Goal: Task Accomplishment & Management: Use online tool/utility

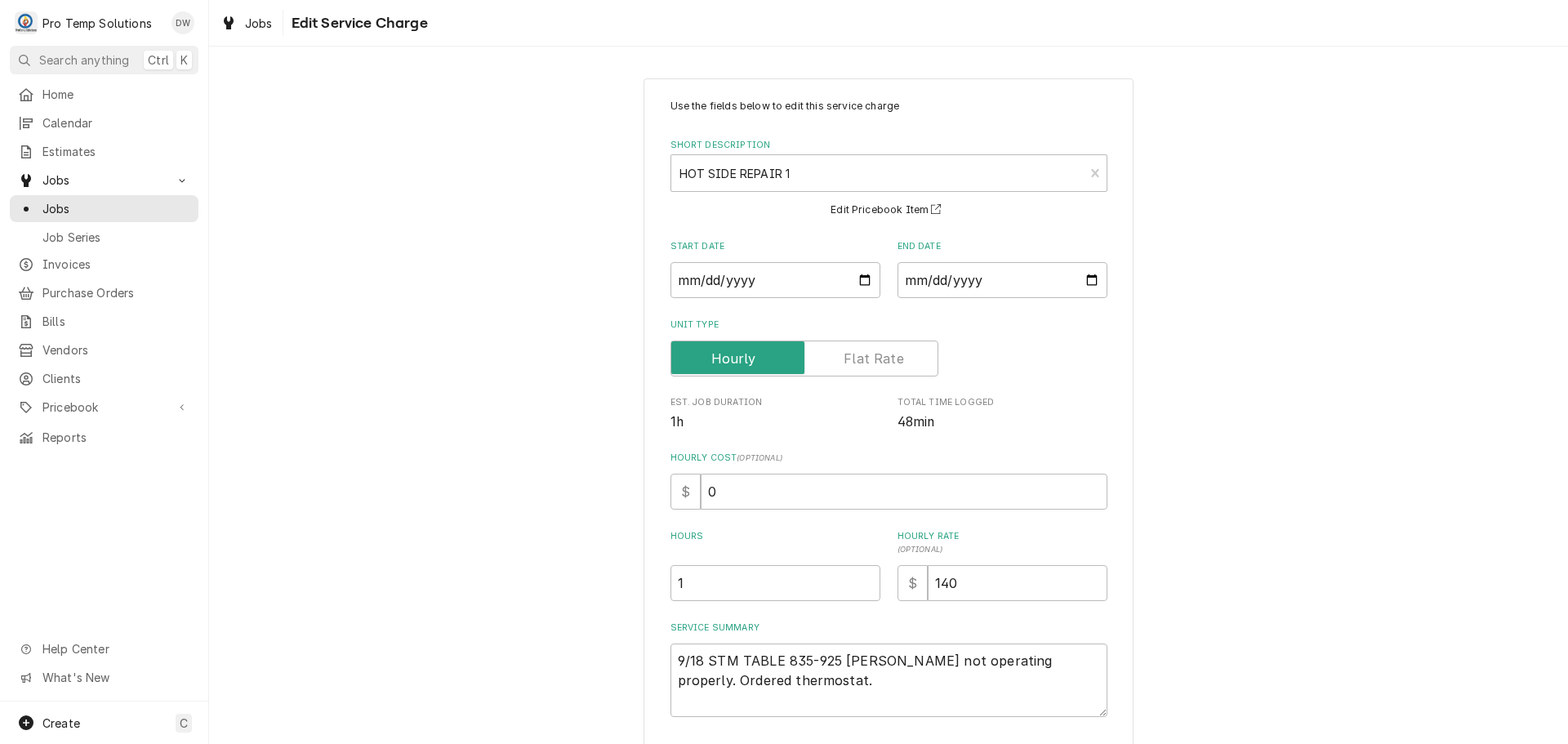
scroll to position [114, 0]
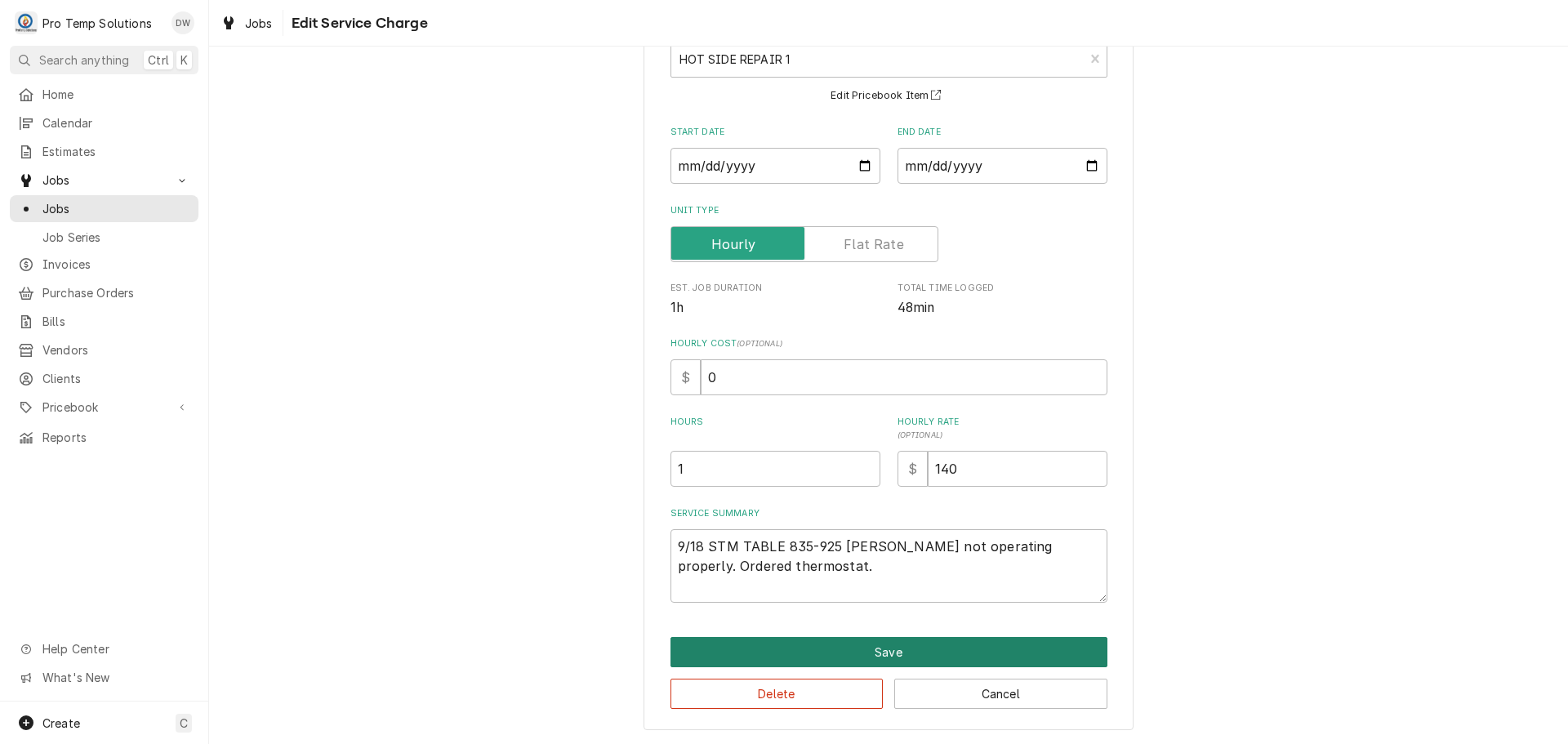
click at [882, 654] on button "Save" at bounding box center [889, 652] width 437 height 30
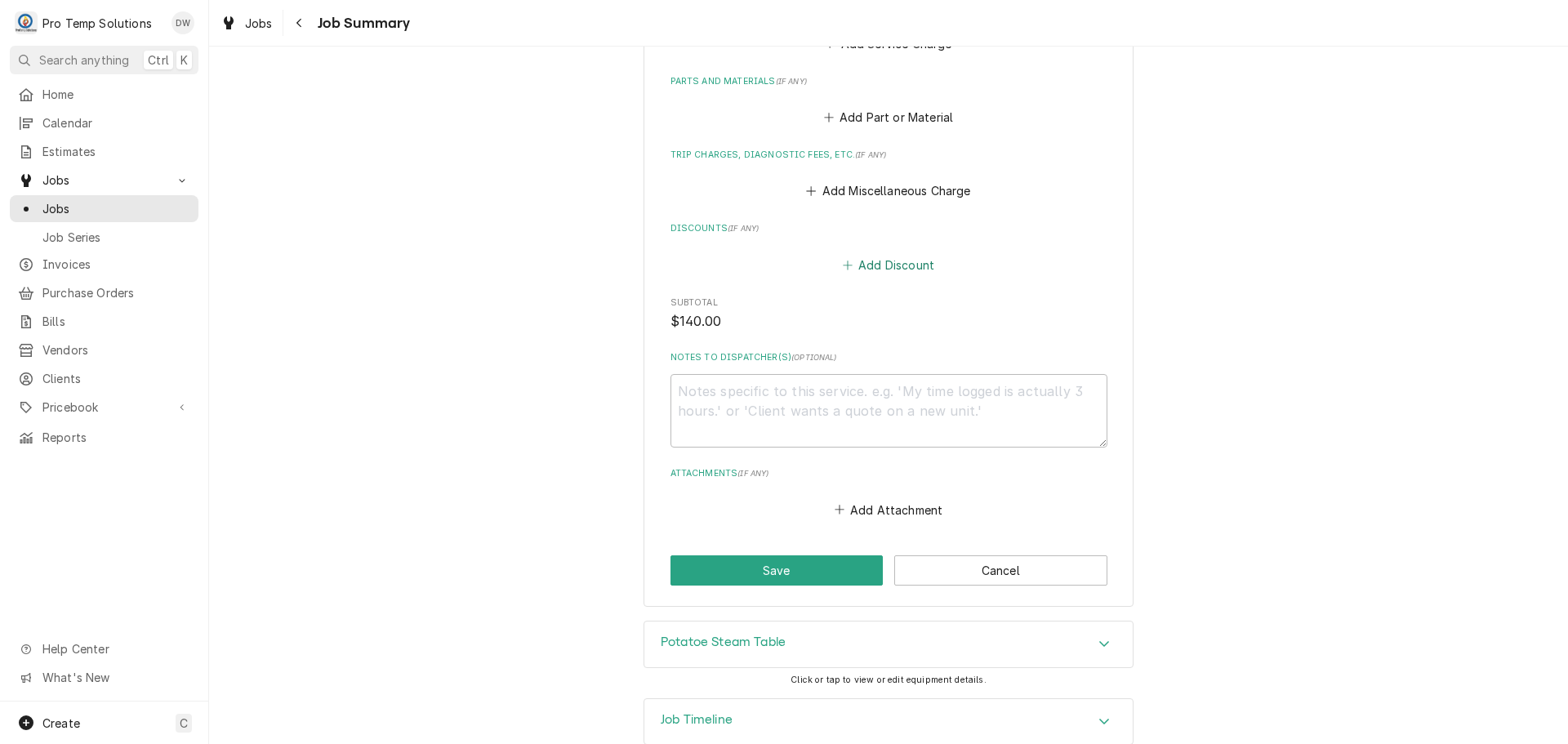
scroll to position [801, 0]
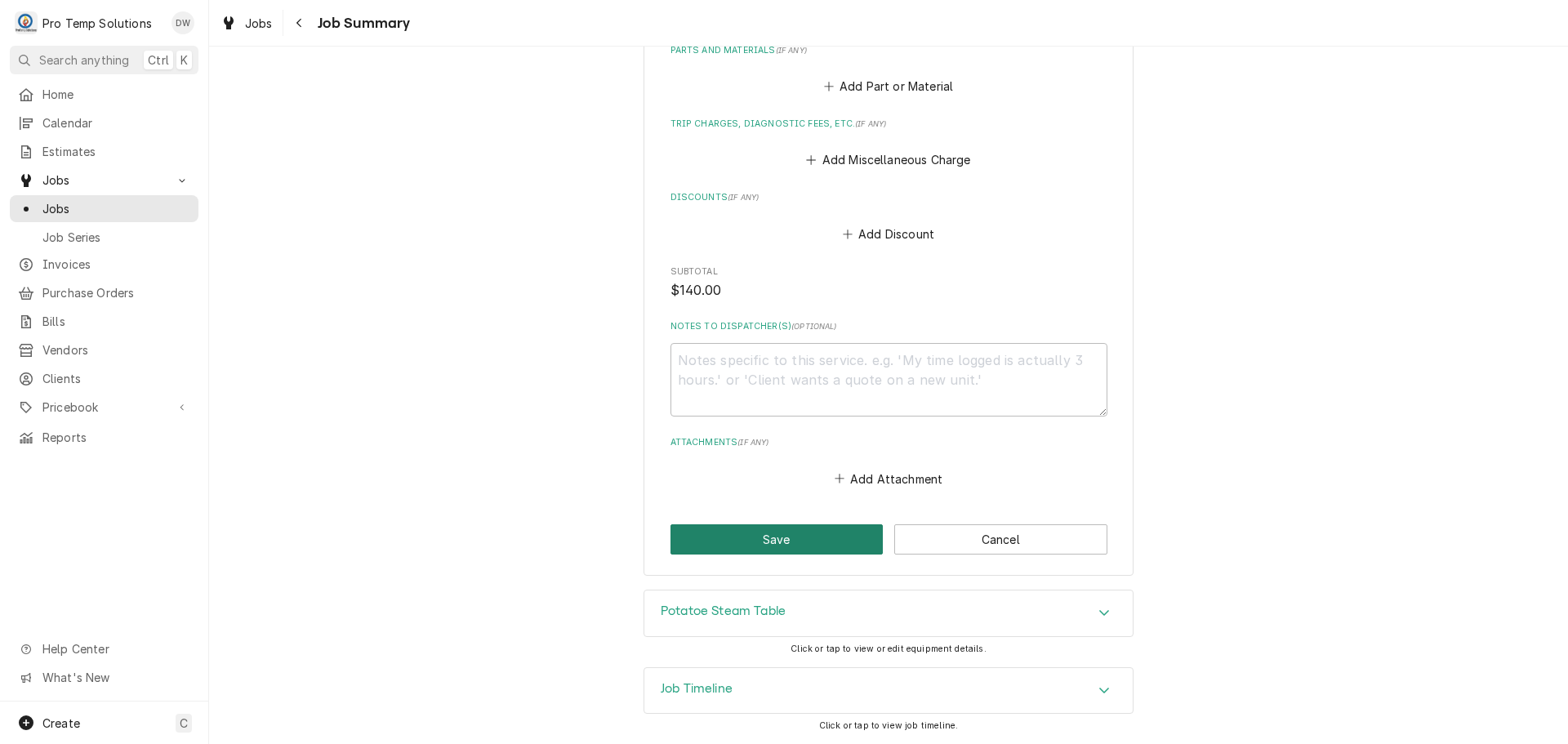
click at [775, 540] on button "Save" at bounding box center [777, 539] width 213 height 30
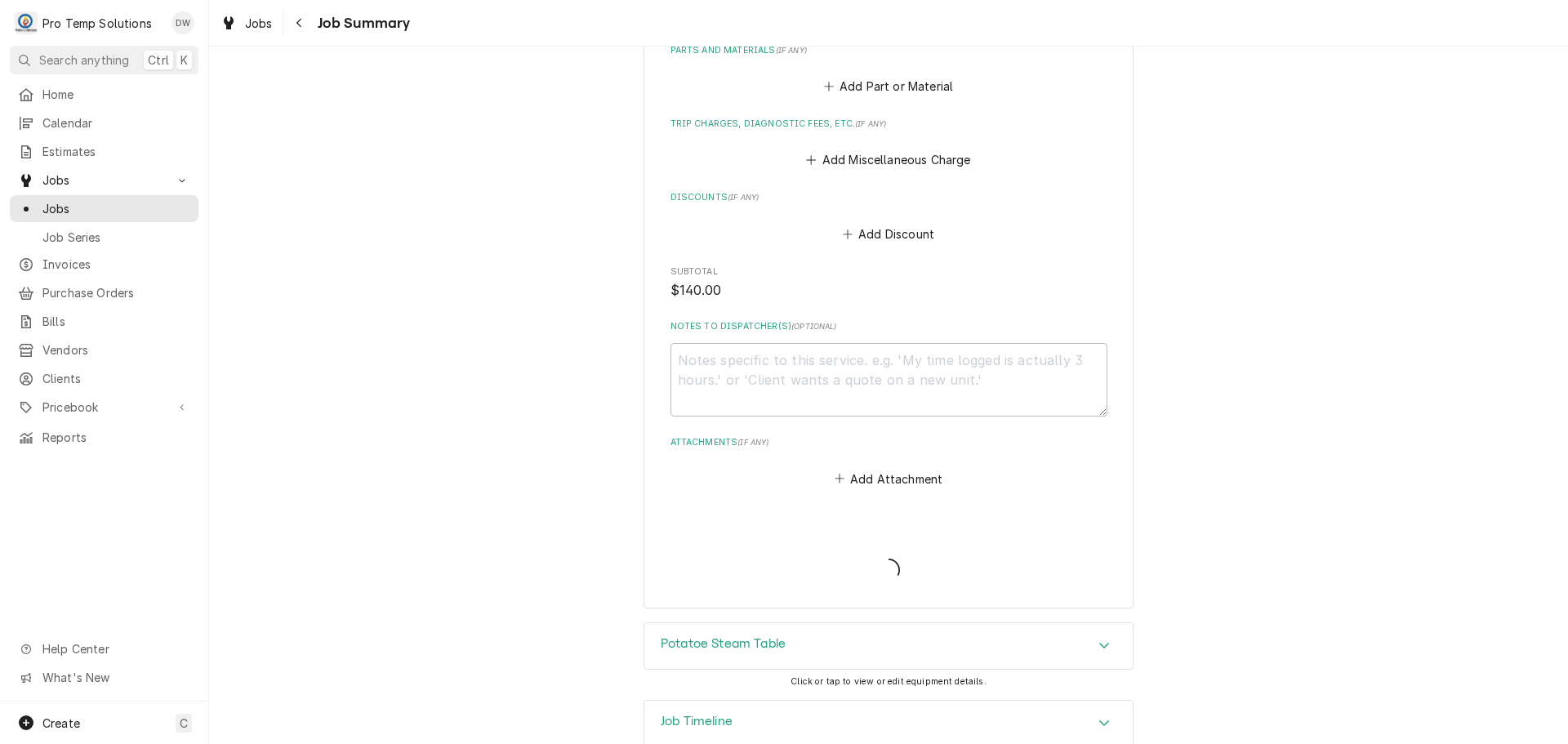
type textarea "x"
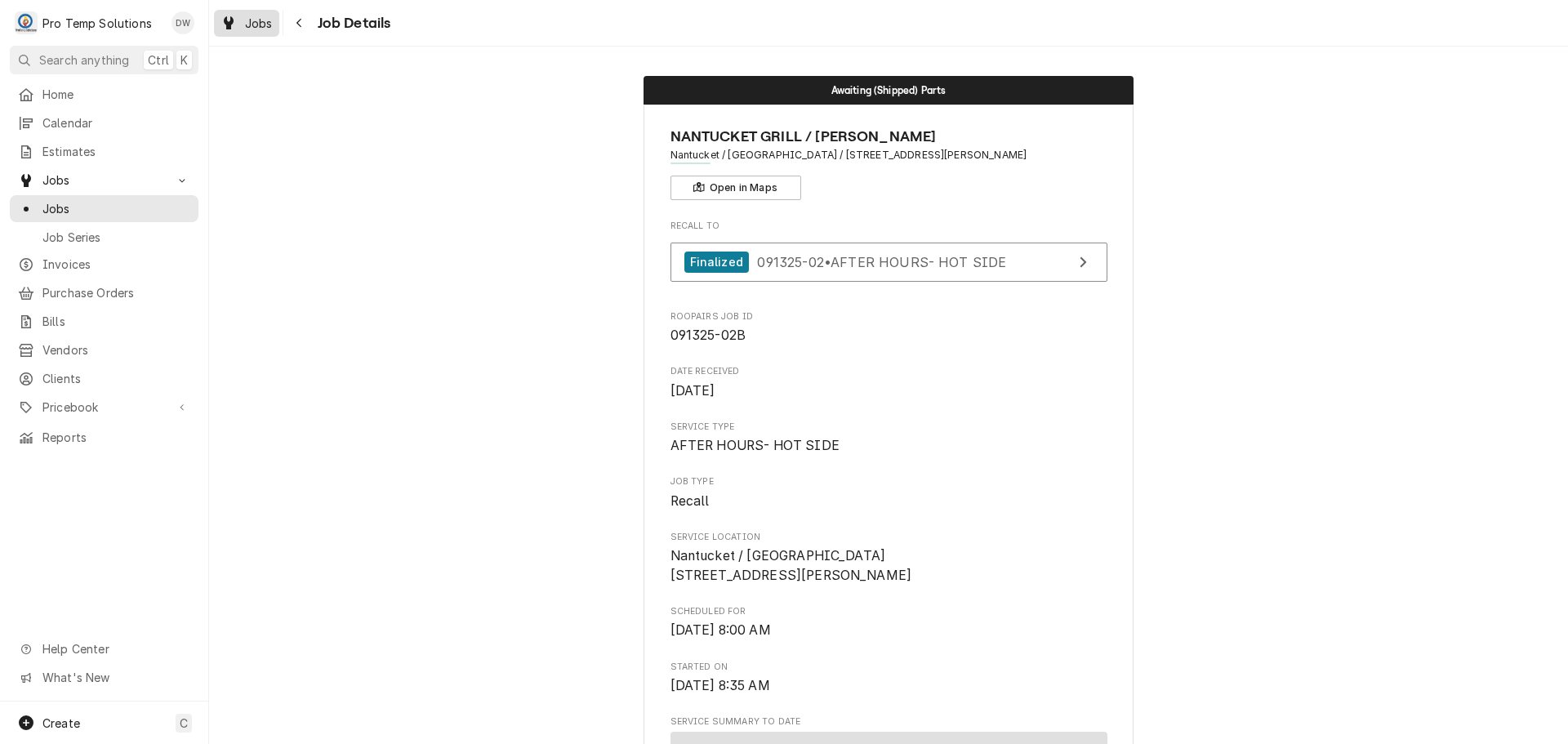
click at [255, 16] on span "Jobs" at bounding box center [259, 23] width 28 height 17
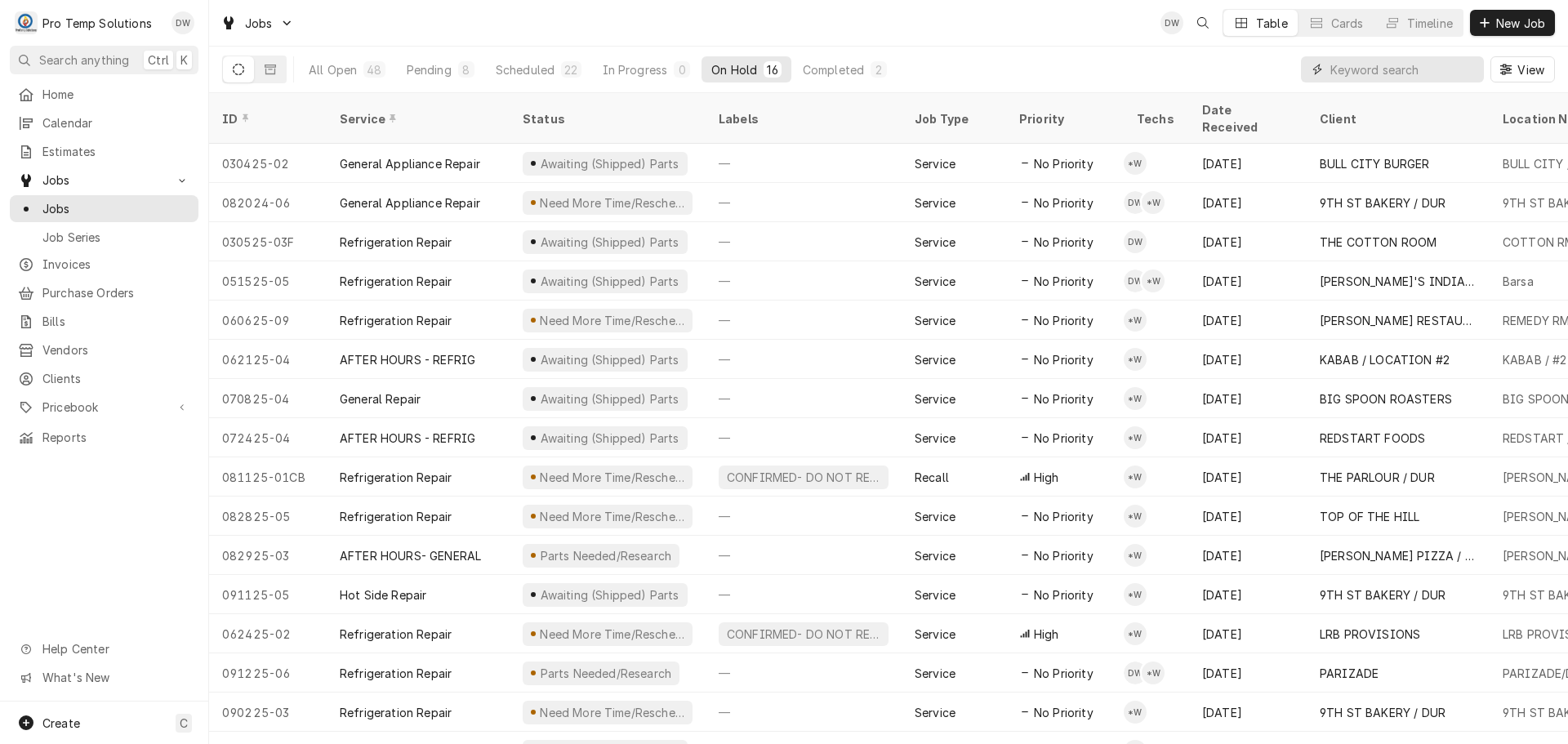
click at [1434, 72] on input "Dynamic Content Wrapper" at bounding box center [1403, 69] width 146 height 26
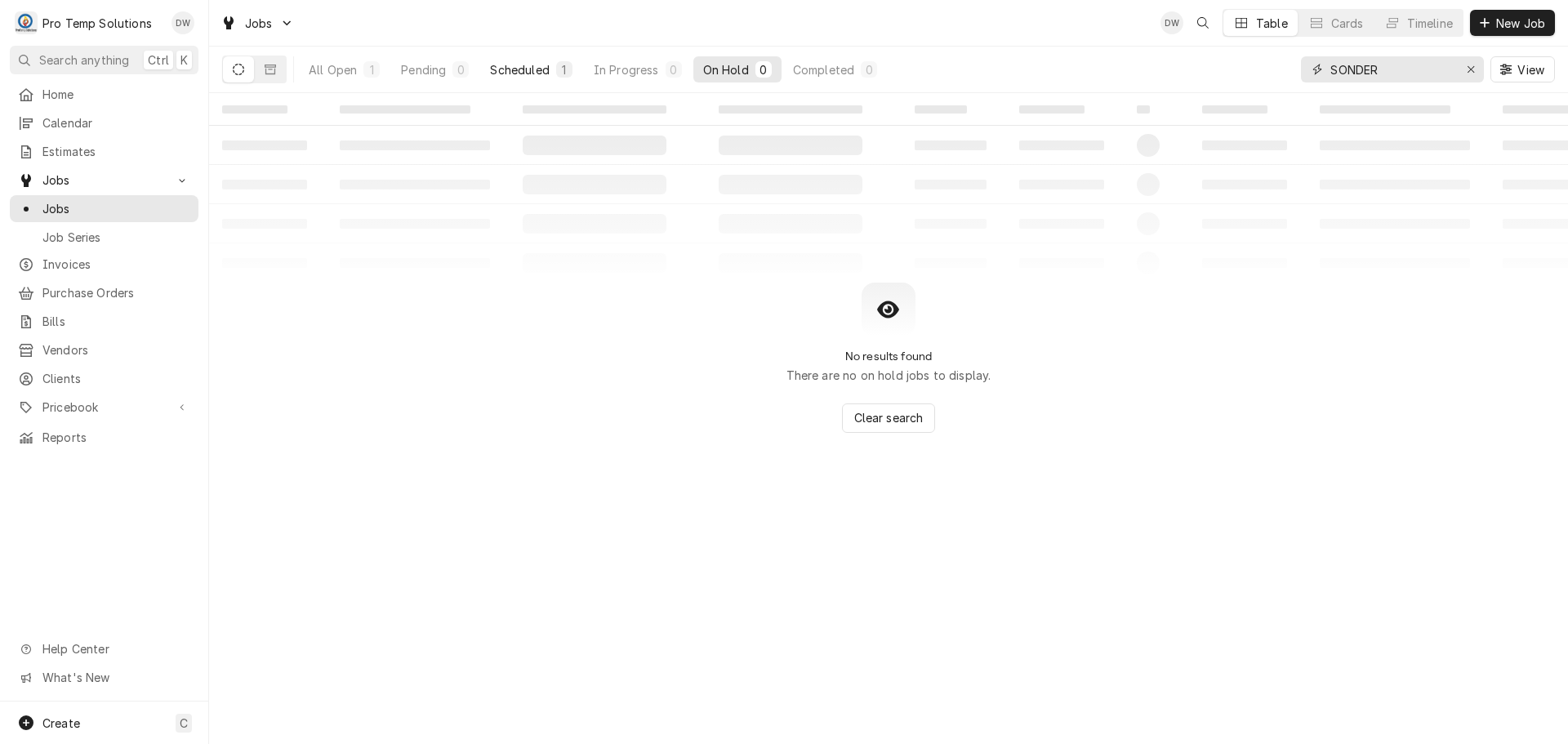
type input "SONDER"
click at [519, 72] on div "Scheduled" at bounding box center [519, 69] width 59 height 17
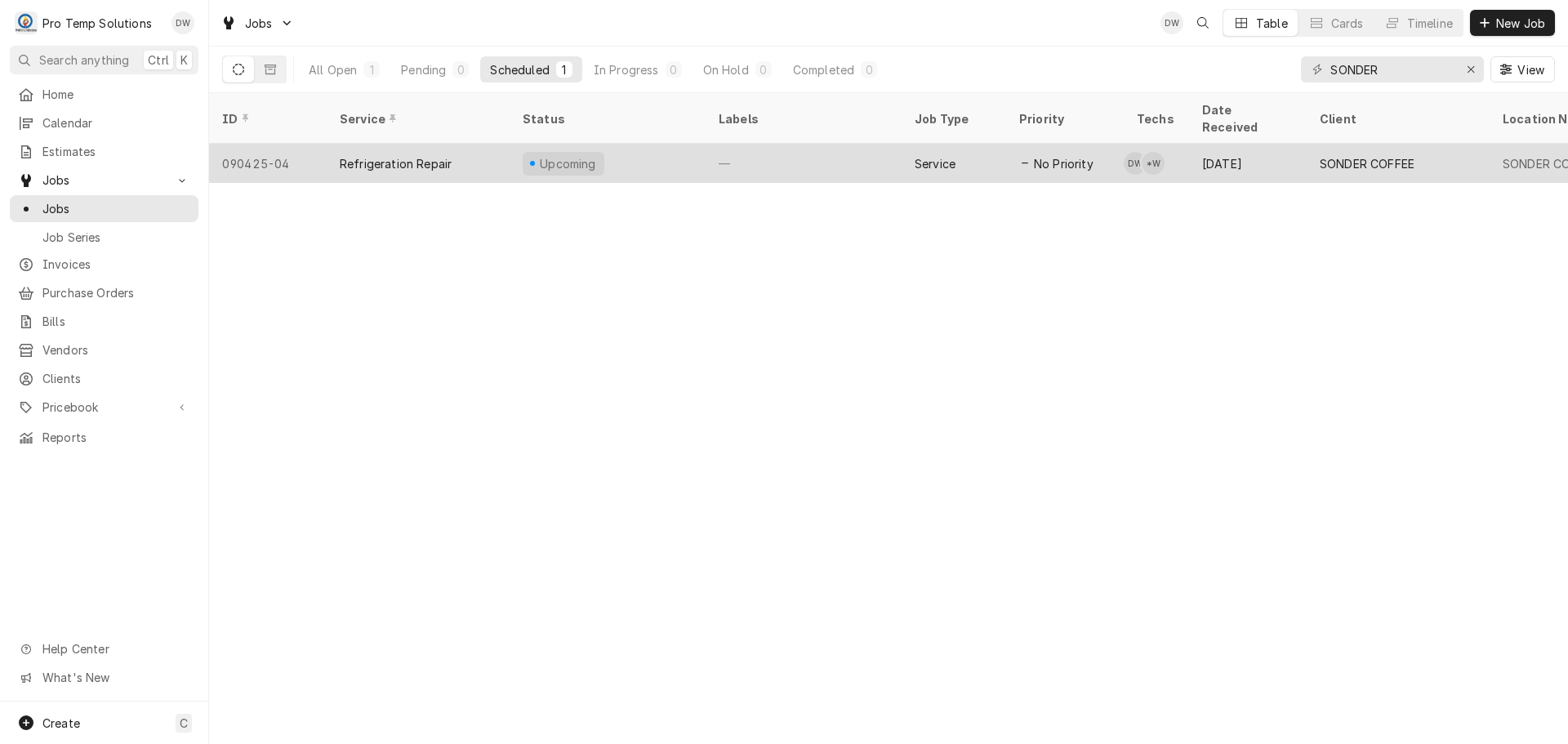
click at [797, 149] on div "—" at bounding box center [804, 164] width 196 height 39
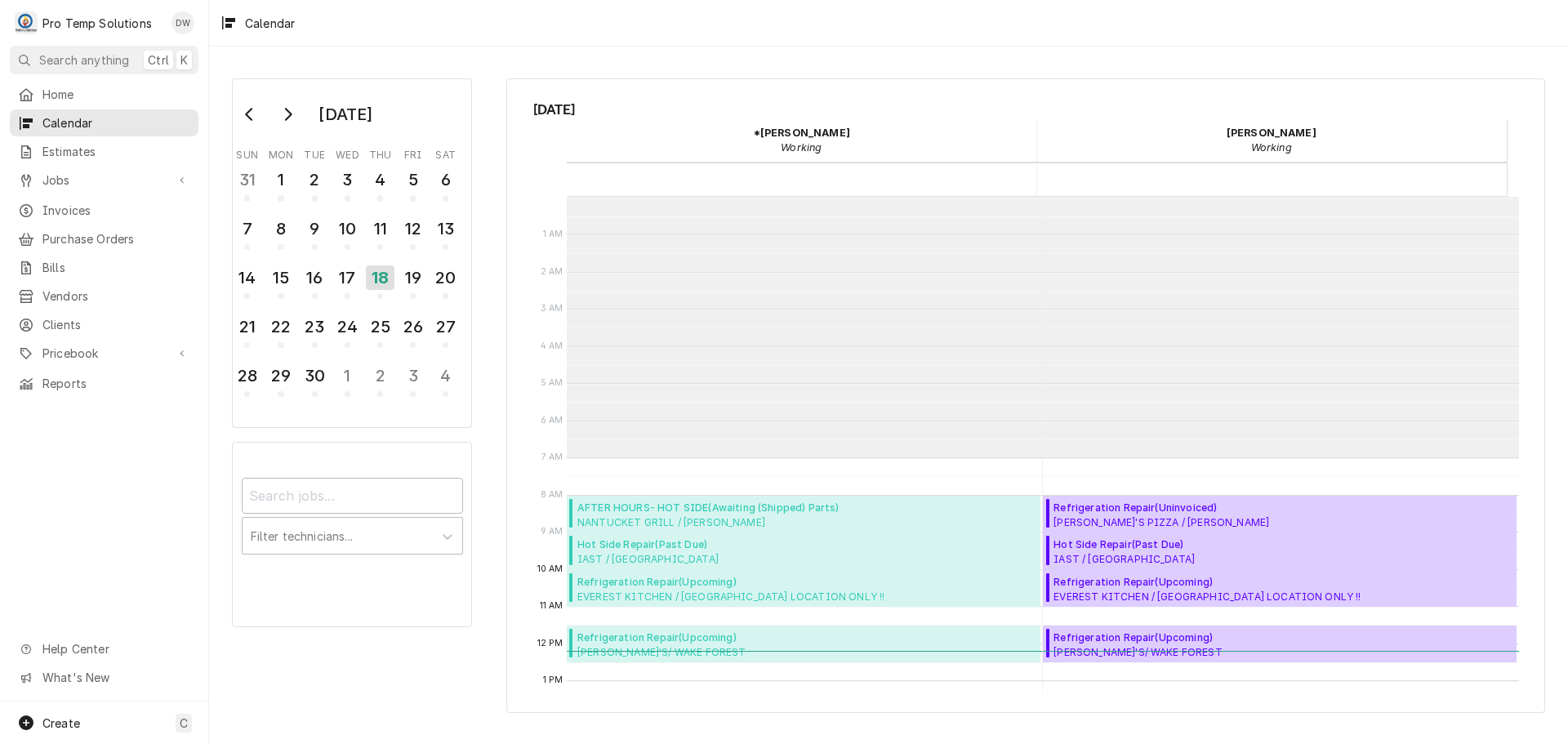
scroll to position [261, 0]
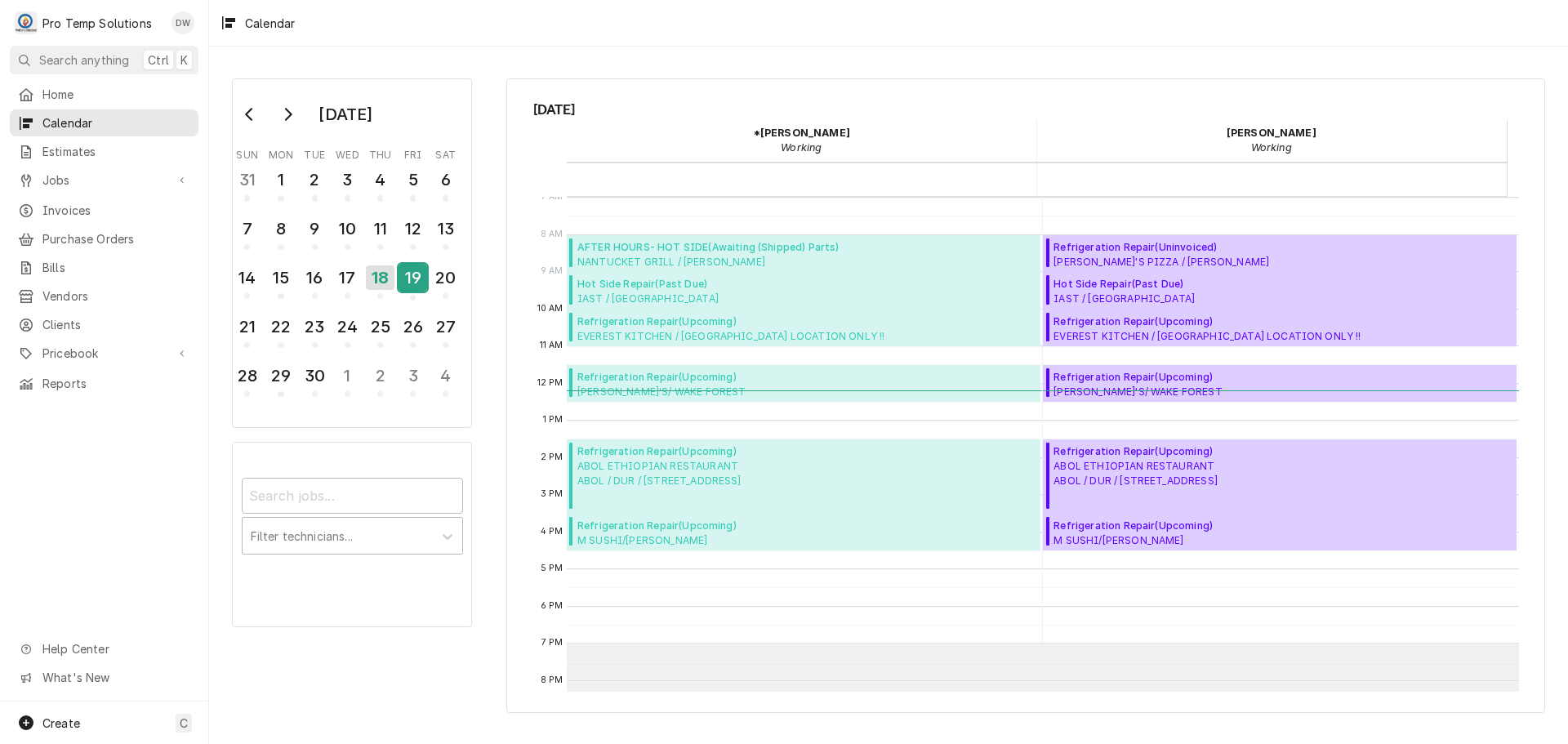
click at [417, 273] on div "19" at bounding box center [412, 277] width 29 height 28
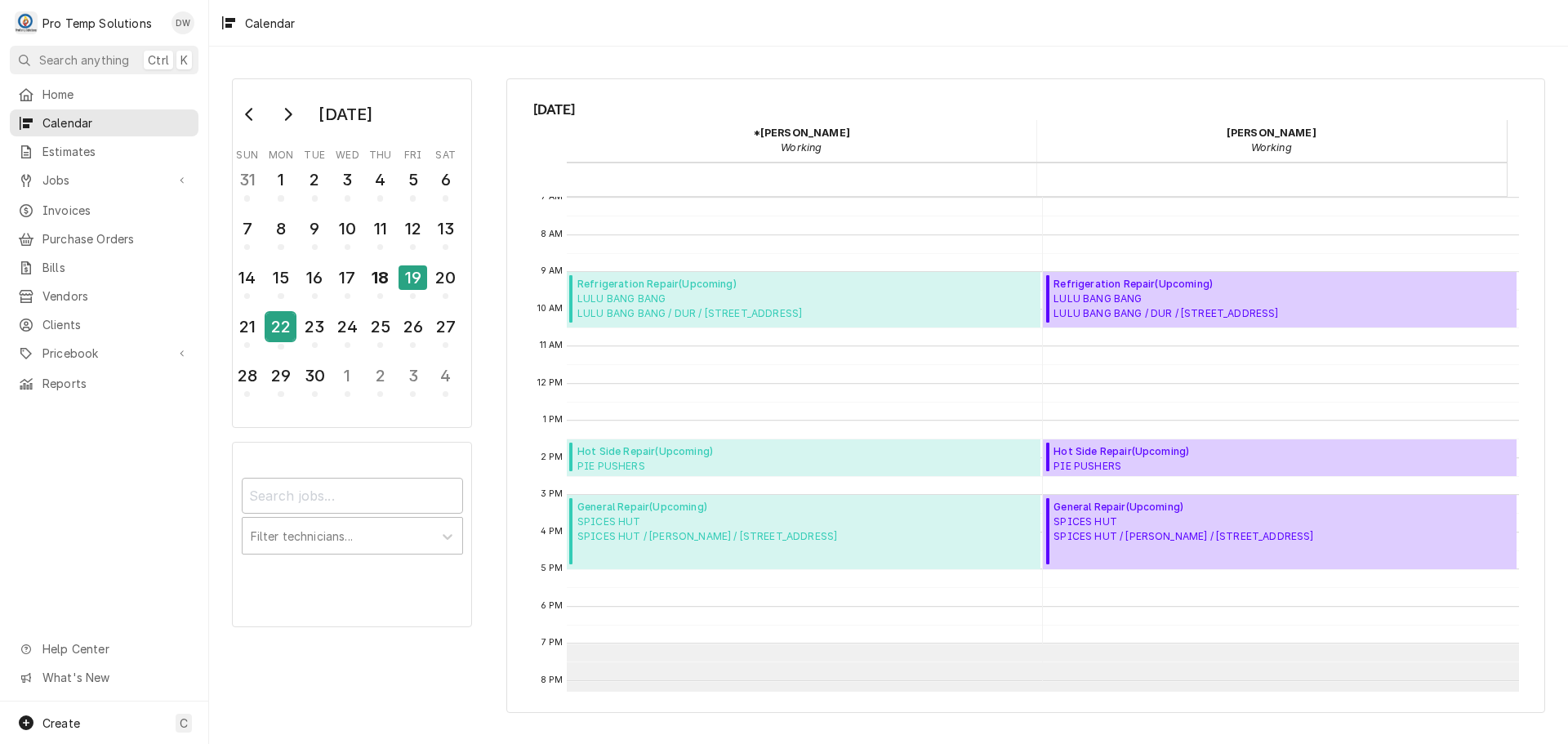
click at [290, 326] on div "22" at bounding box center [280, 326] width 29 height 28
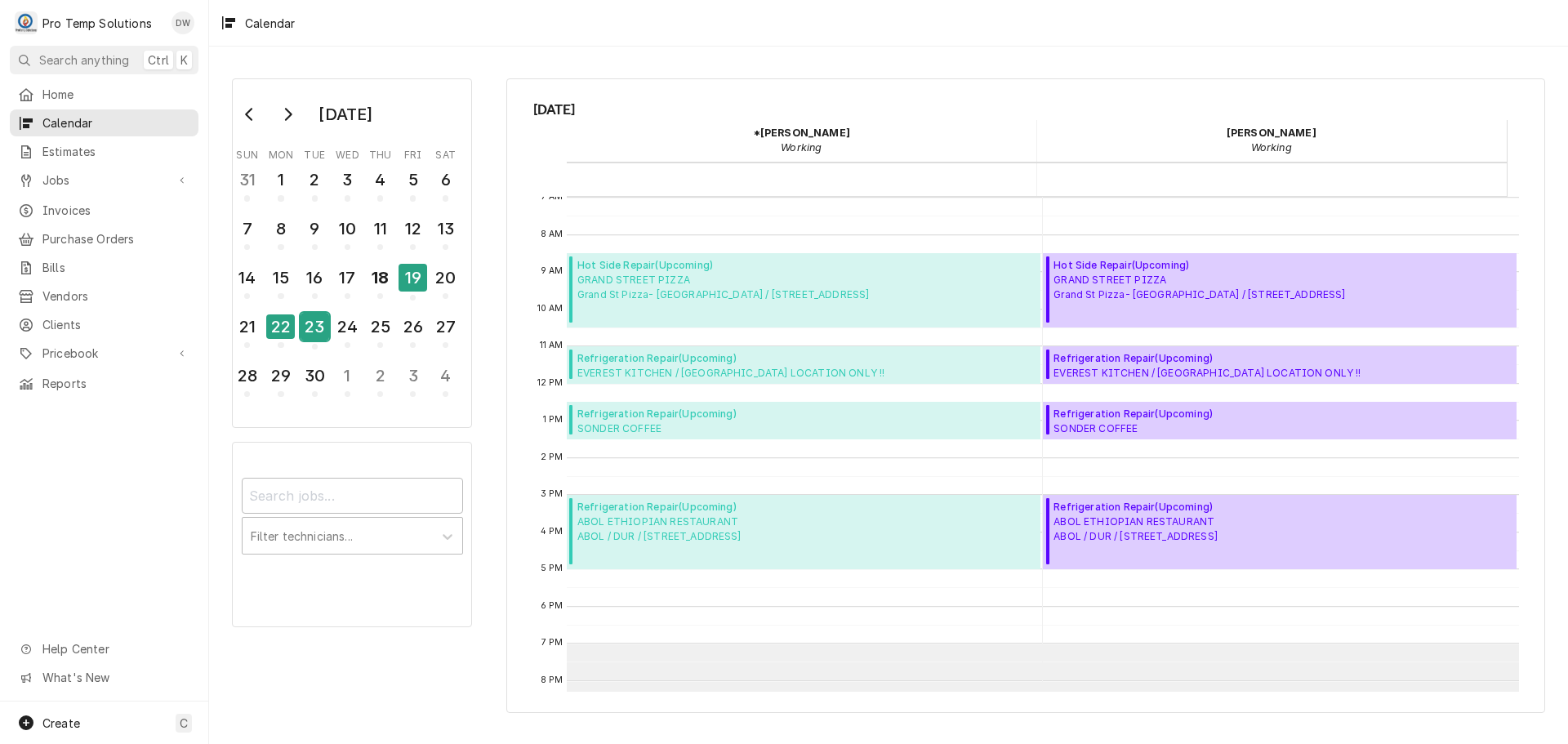
click at [327, 329] on div "23" at bounding box center [314, 326] width 29 height 28
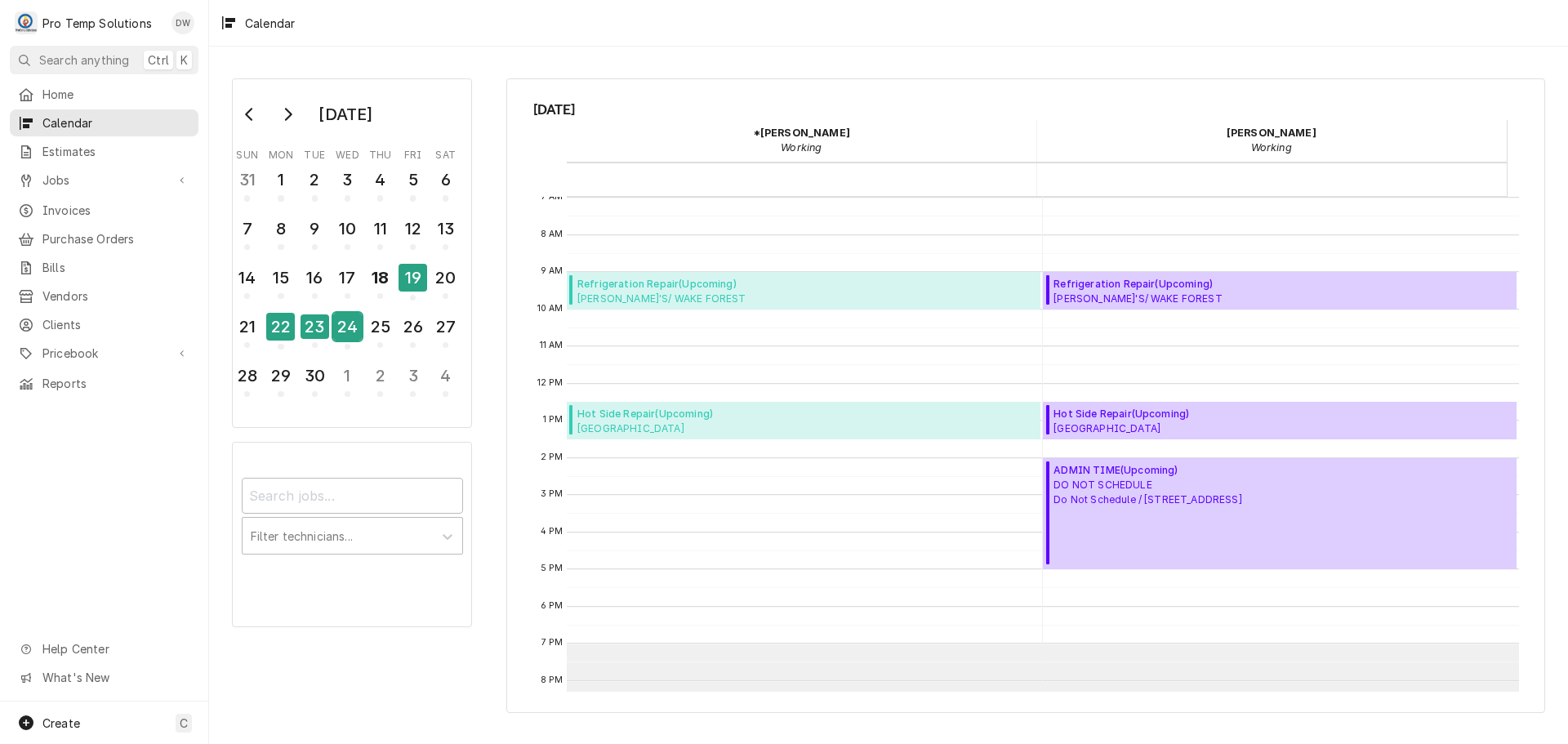
click at [352, 332] on div "24" at bounding box center [347, 326] width 29 height 28
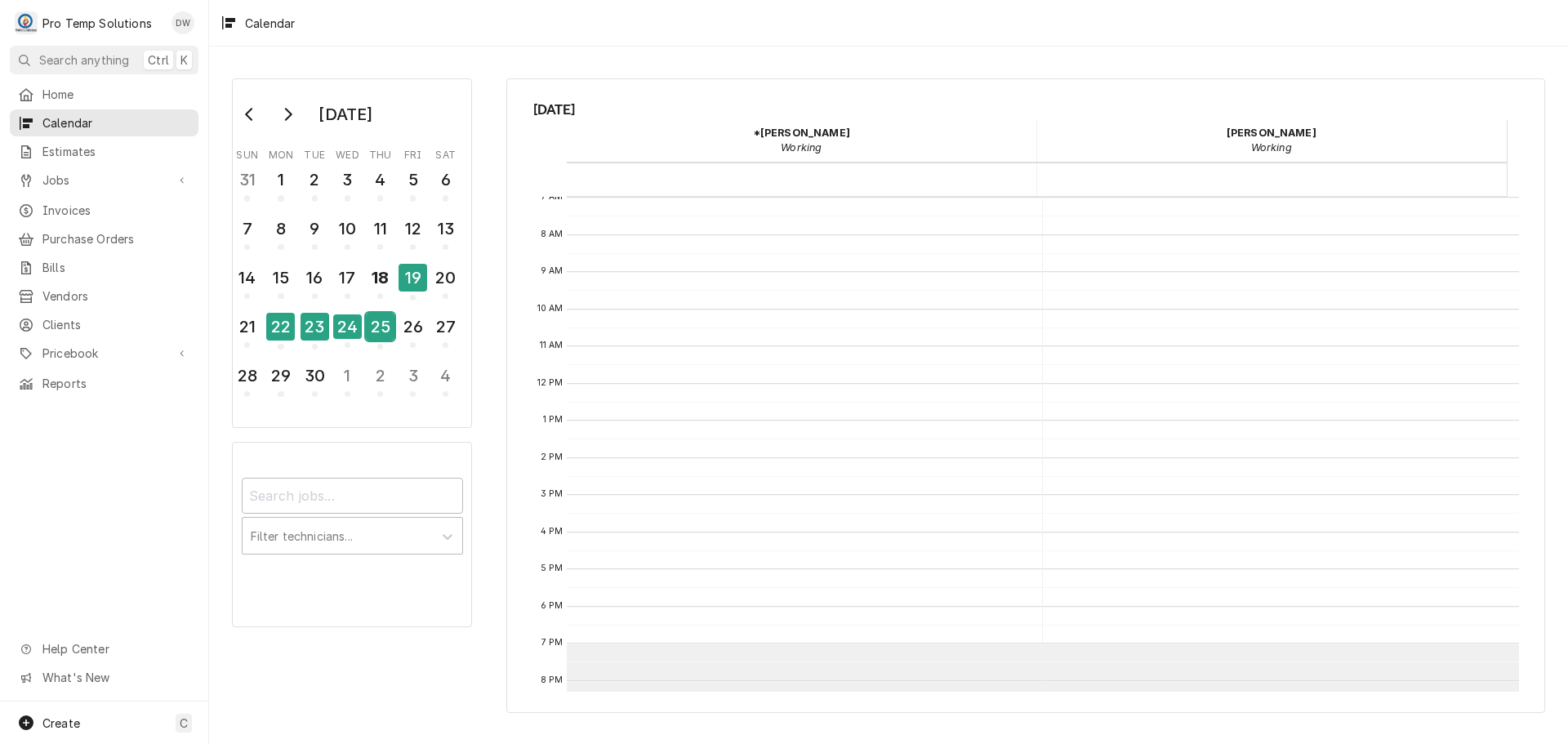
click at [372, 334] on div "25" at bounding box center [380, 326] width 29 height 28
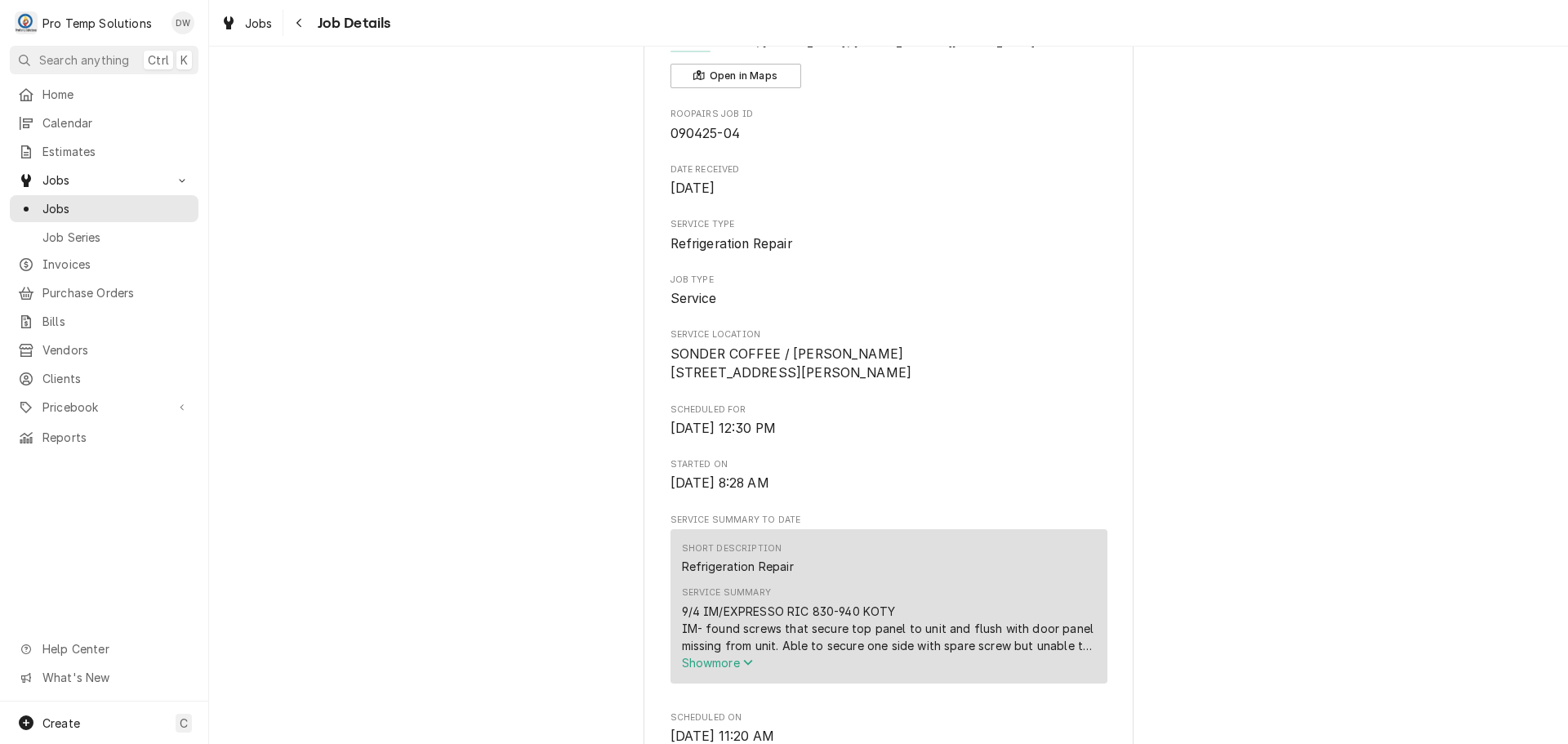
scroll to position [408, 0]
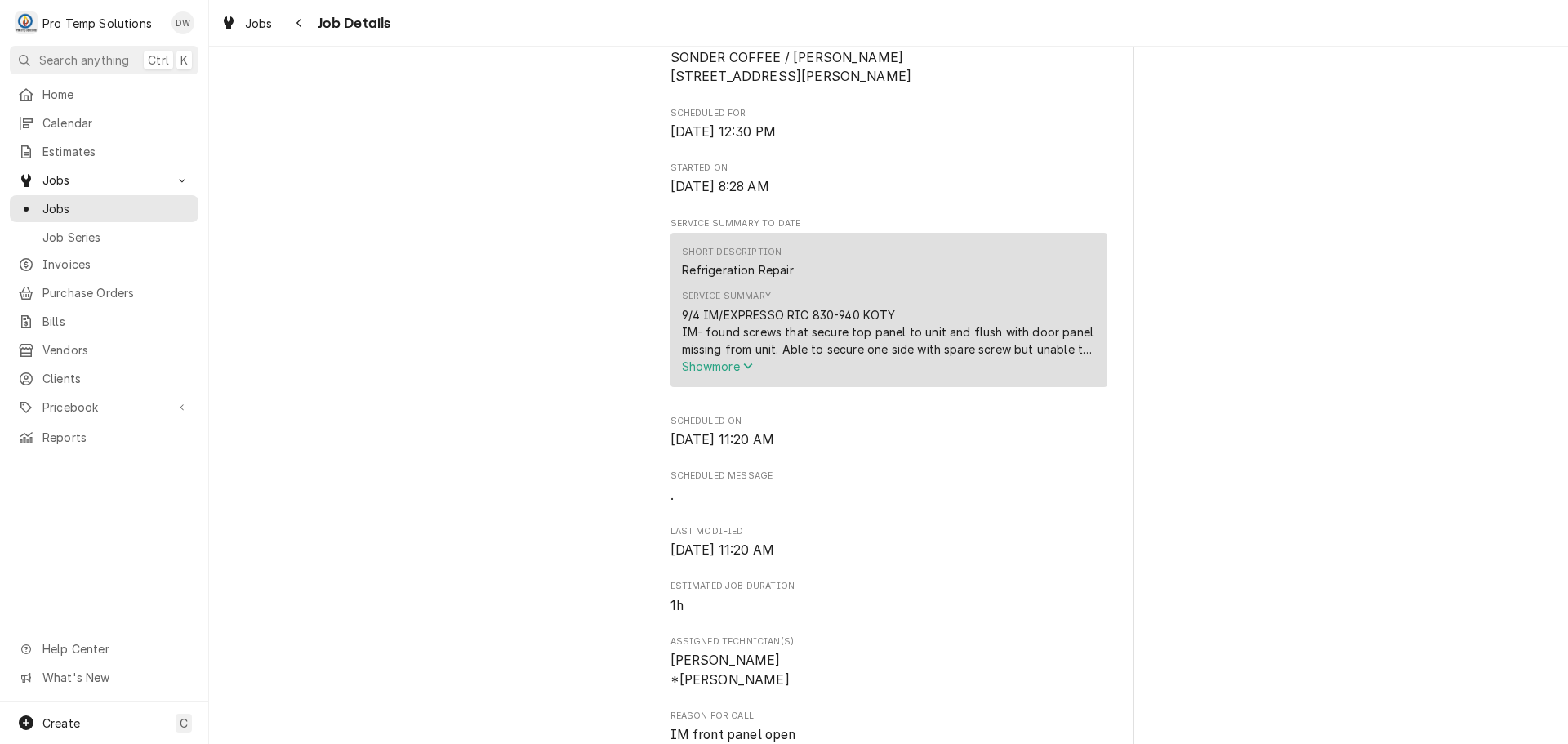
click at [699, 373] on span "Show more" at bounding box center [718, 365] width 72 height 14
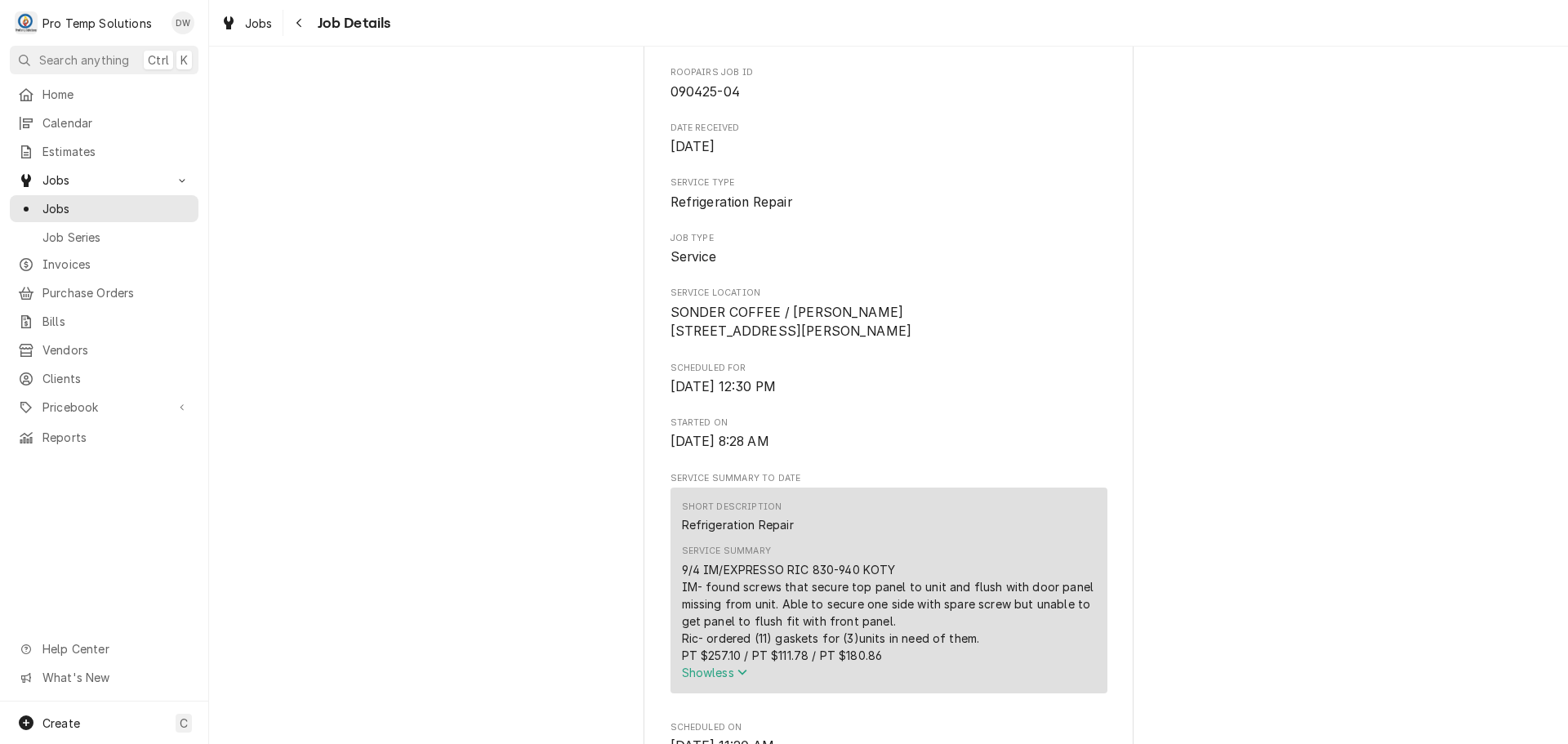
scroll to position [164, 0]
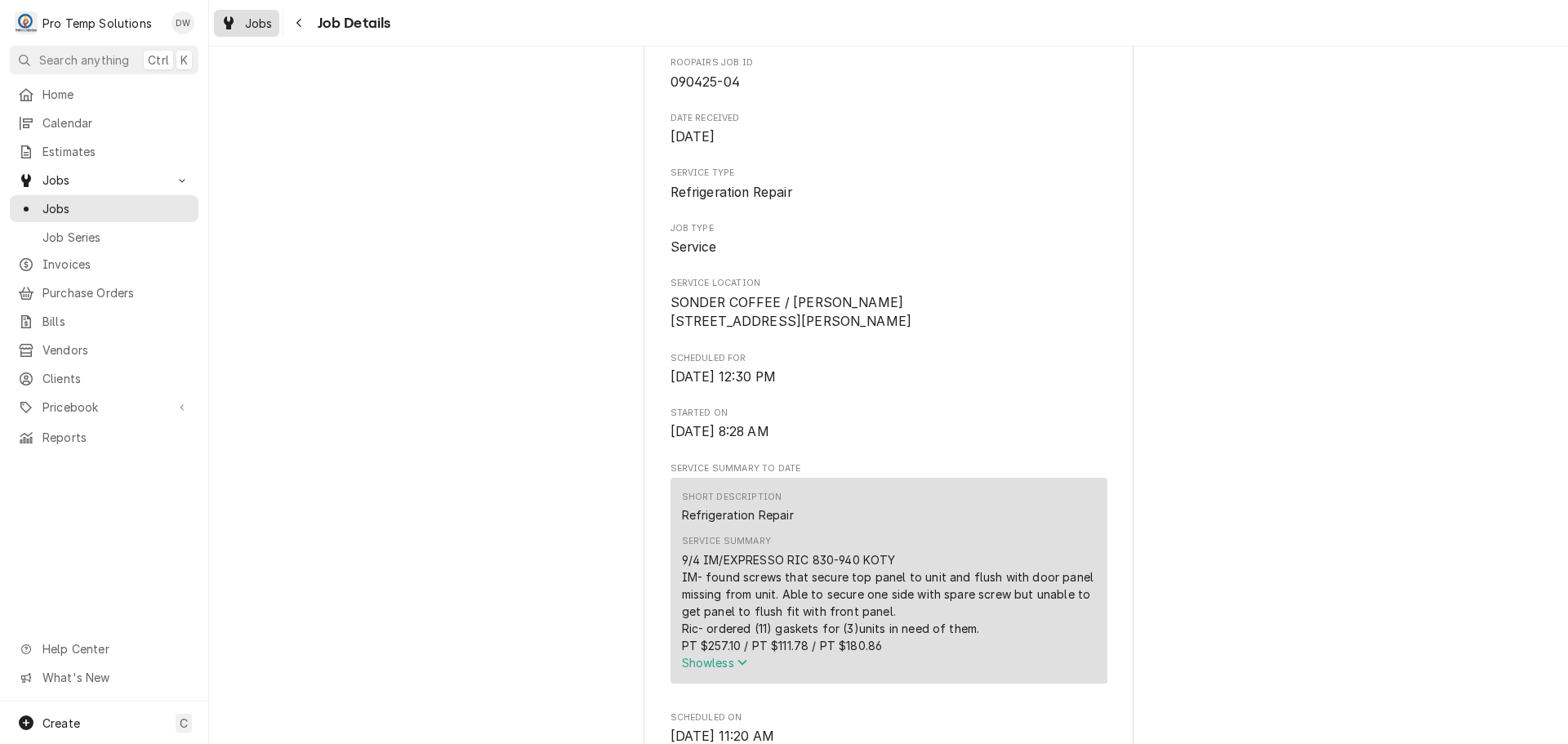
click at [254, 21] on span "Jobs" at bounding box center [259, 23] width 28 height 17
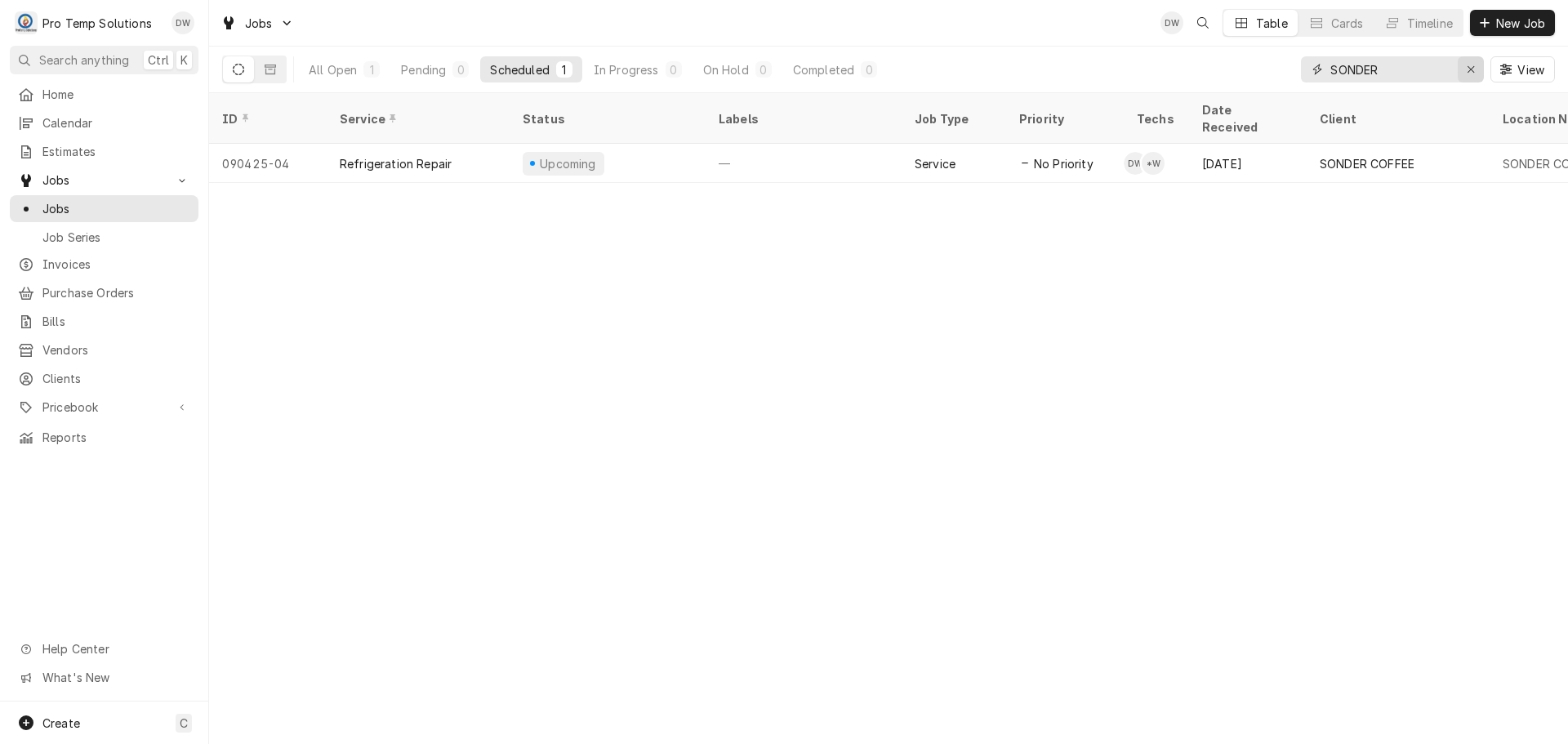
click at [1470, 70] on icon "Erase input" at bounding box center [1471, 69] width 9 height 11
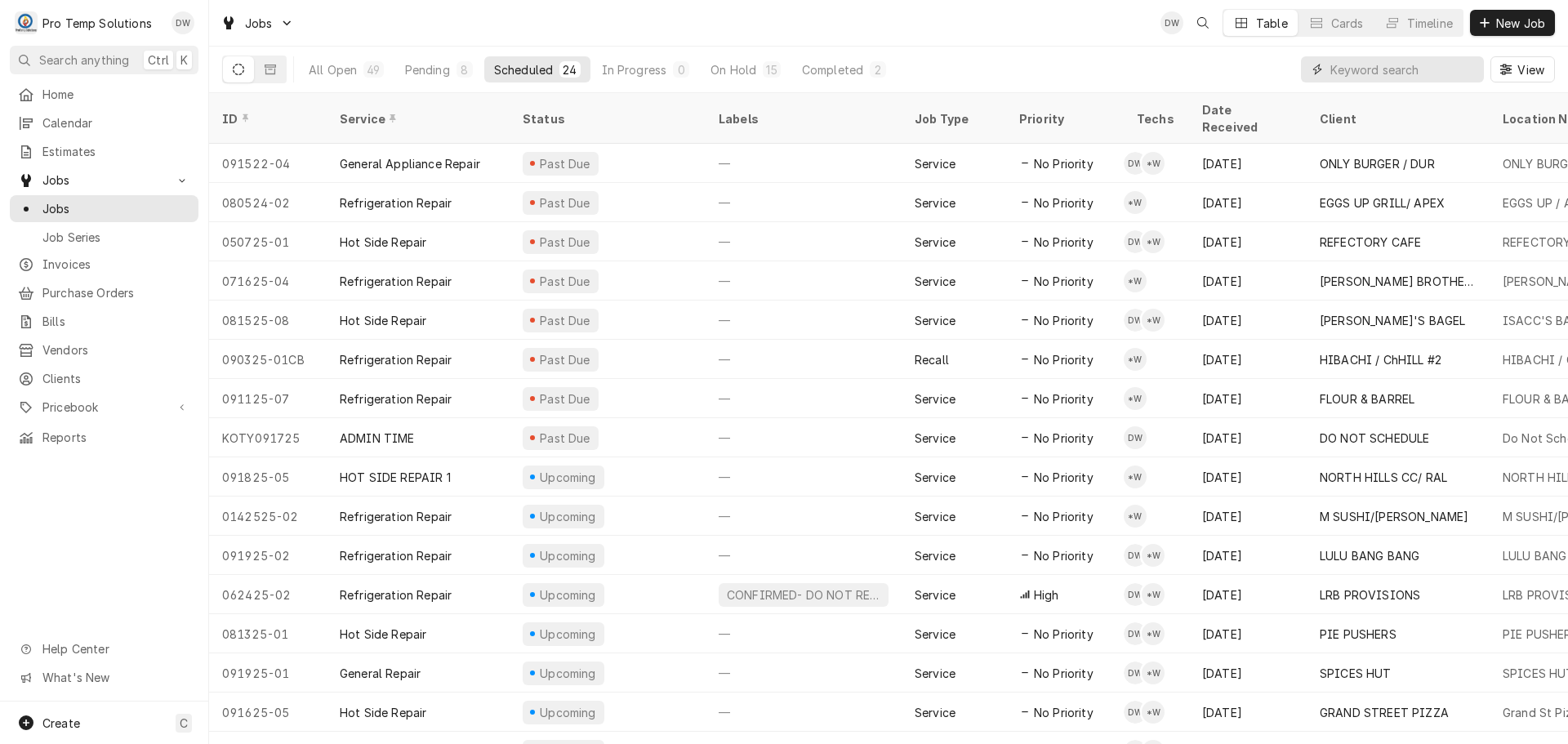
click at [1402, 65] on input "Dynamic Content Wrapper" at bounding box center [1403, 69] width 146 height 26
type input "FLOWER"
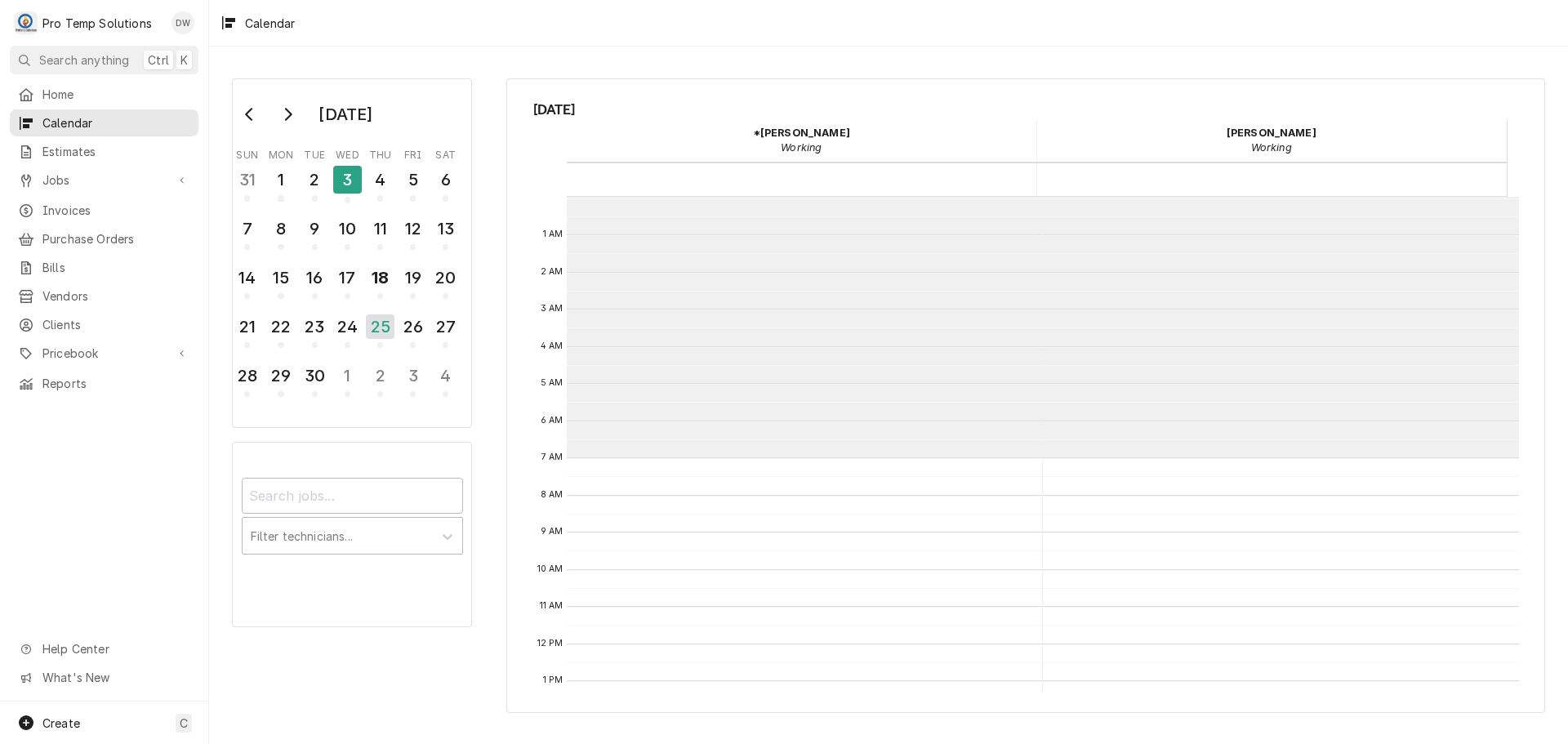
scroll to position [261, 0]
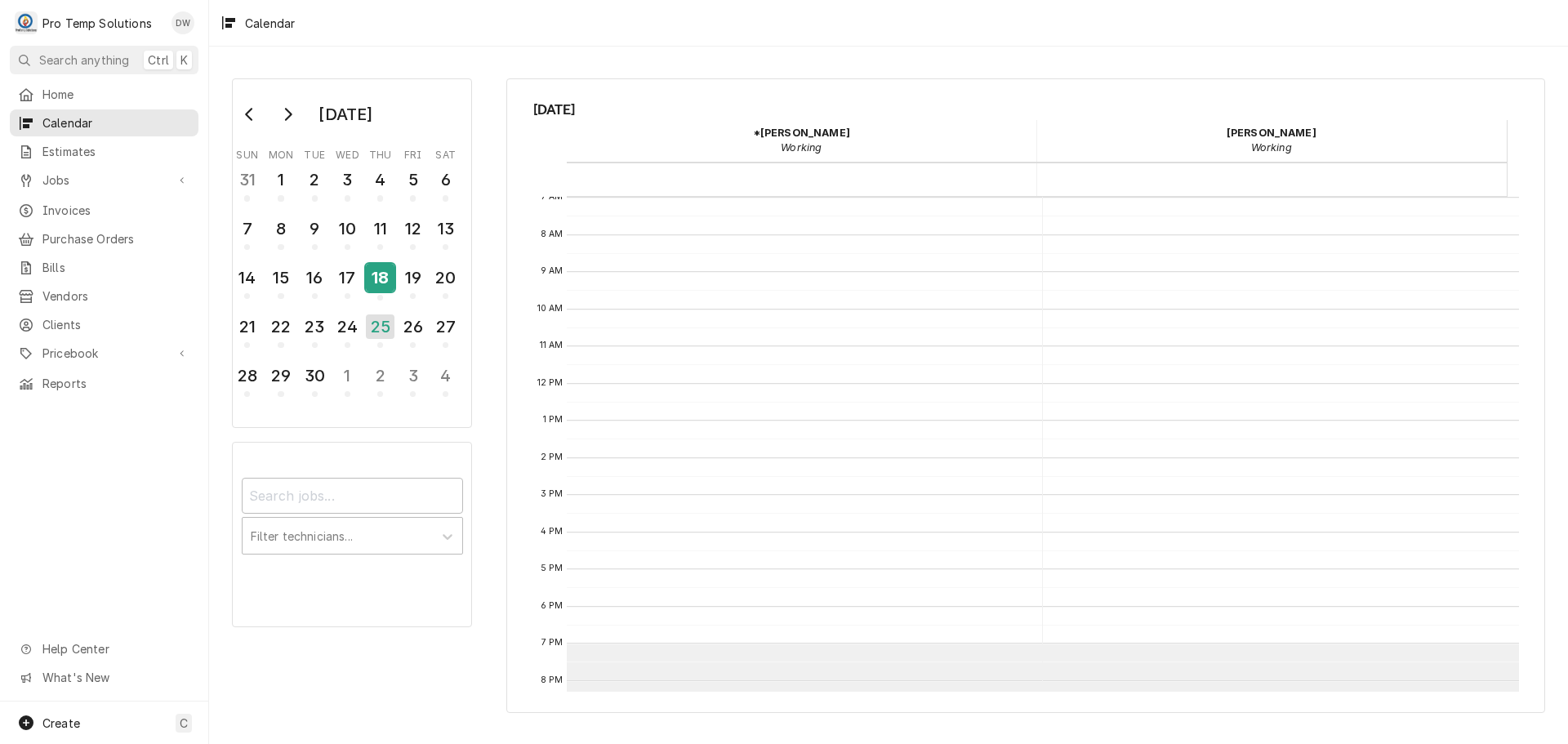
click at [375, 271] on div "18" at bounding box center [380, 277] width 29 height 28
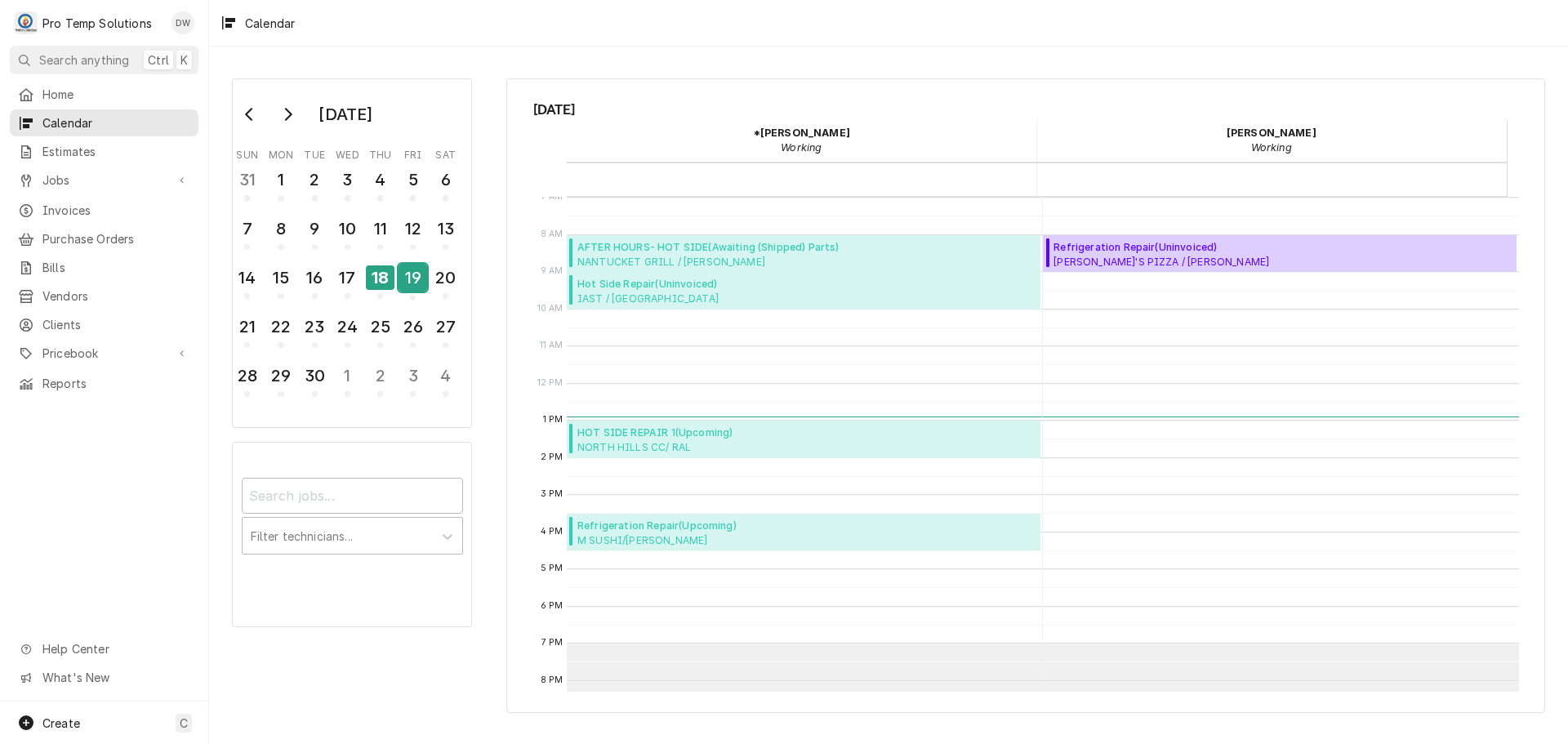
click at [408, 281] on div "19" at bounding box center [412, 277] width 29 height 28
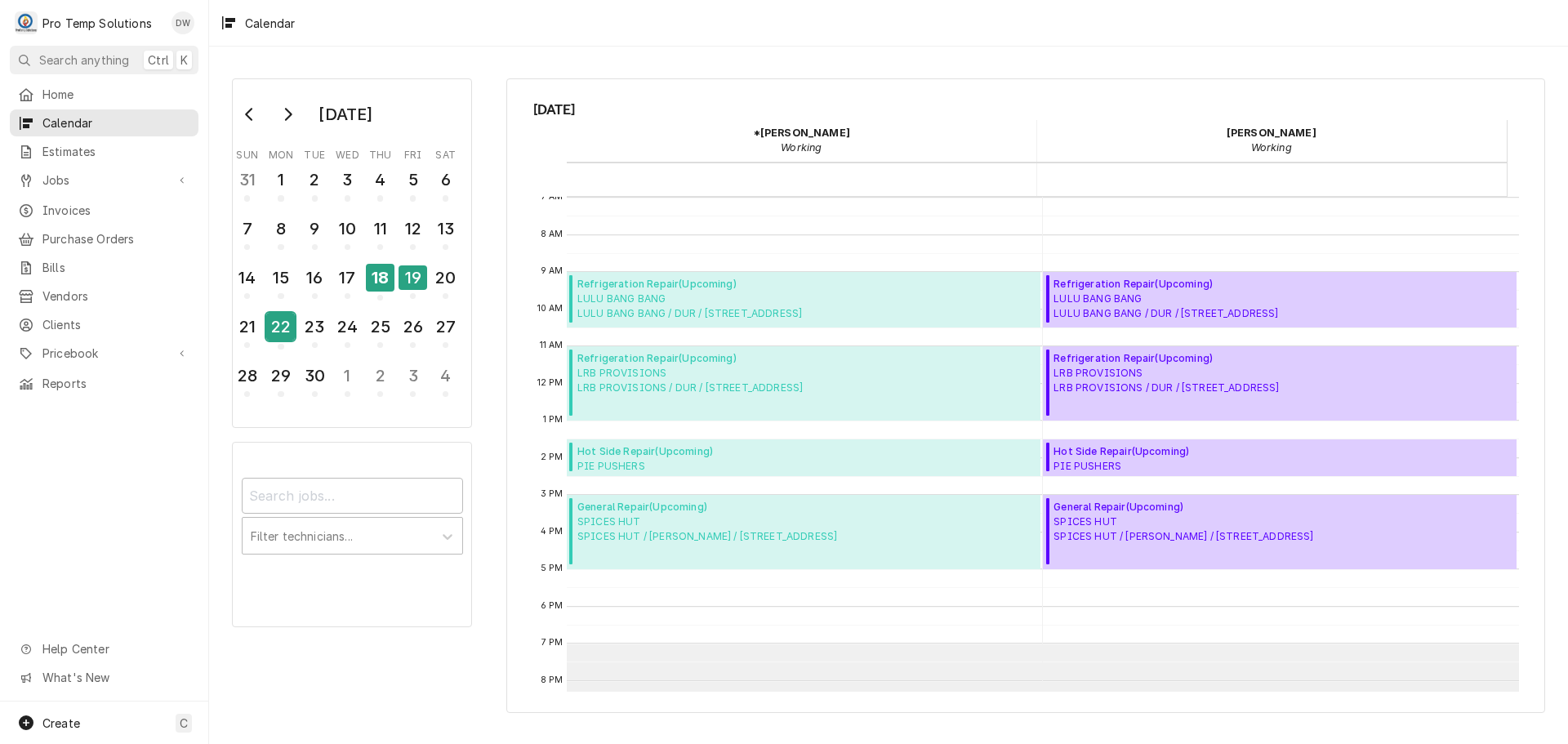
click at [287, 324] on div "22" at bounding box center [280, 326] width 29 height 28
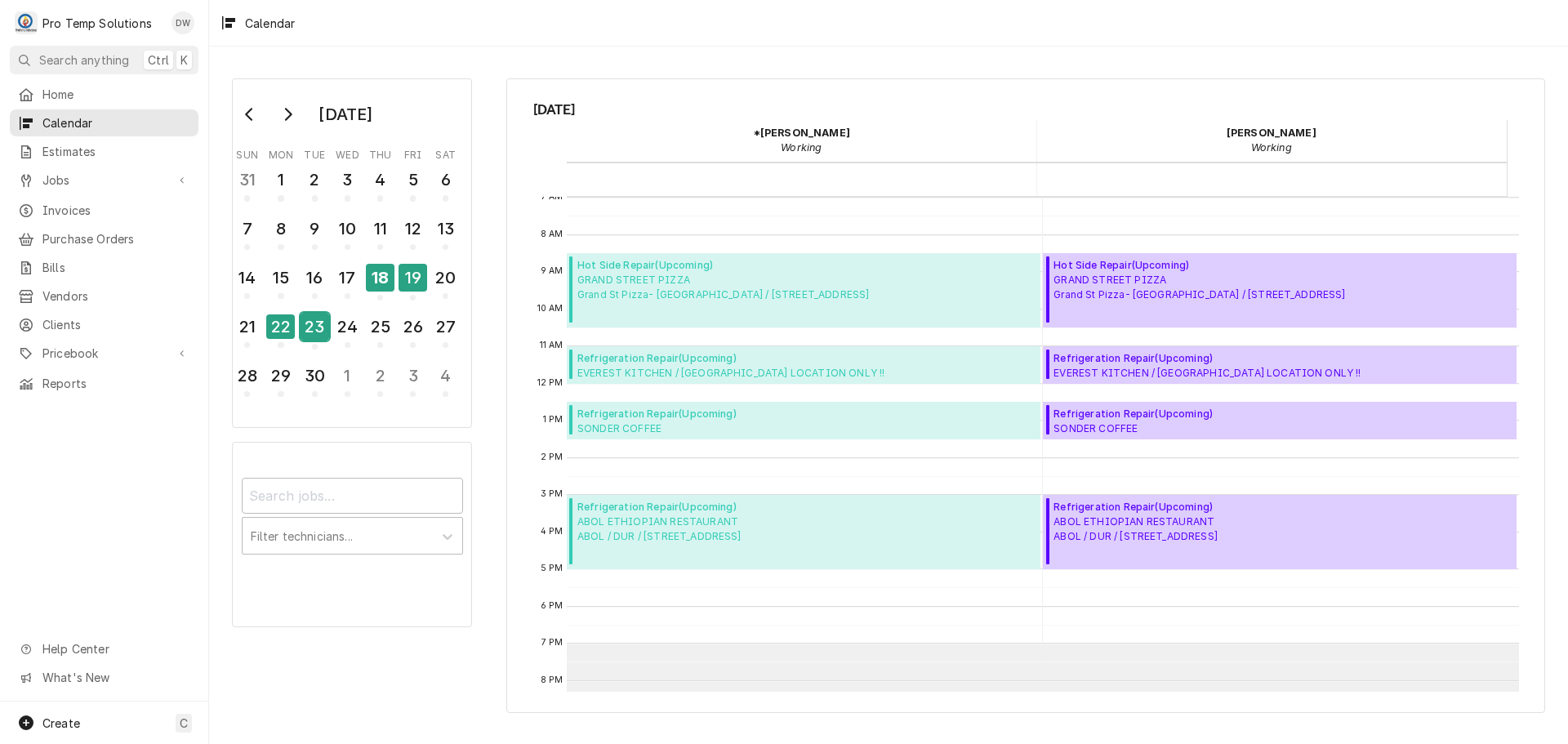
click at [305, 330] on div "23" at bounding box center [314, 326] width 29 height 28
